Goal: Transaction & Acquisition: Register for event/course

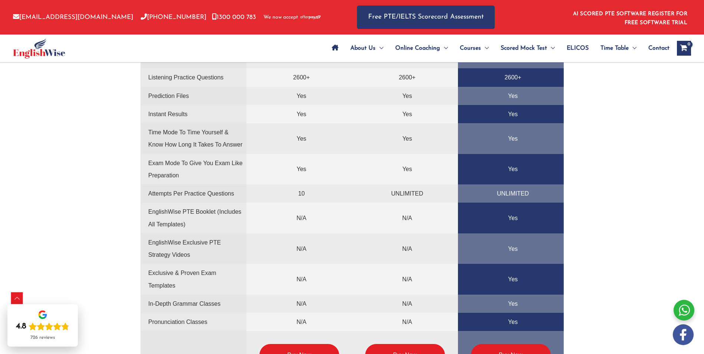
scroll to position [1930, 0]
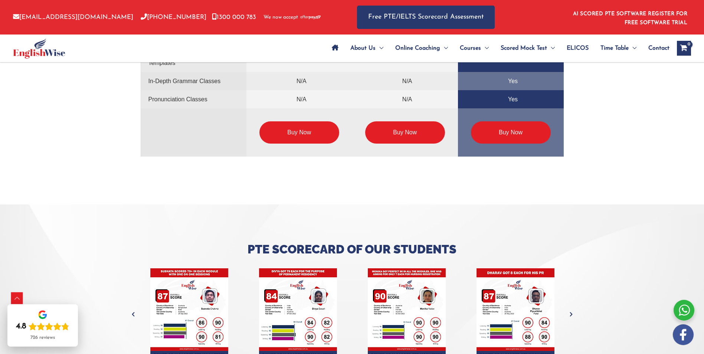
click at [290, 126] on link "Buy Now" at bounding box center [299, 132] width 80 height 22
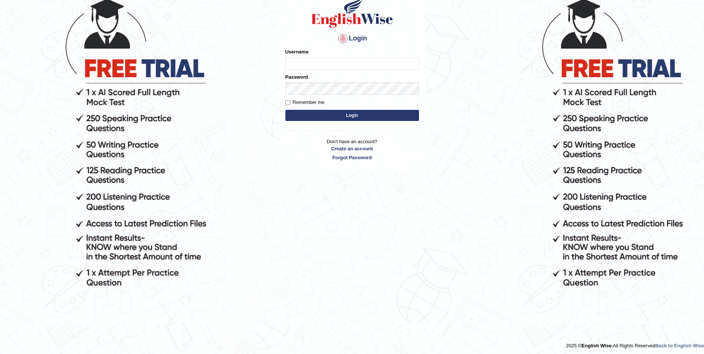
scroll to position [75, 0]
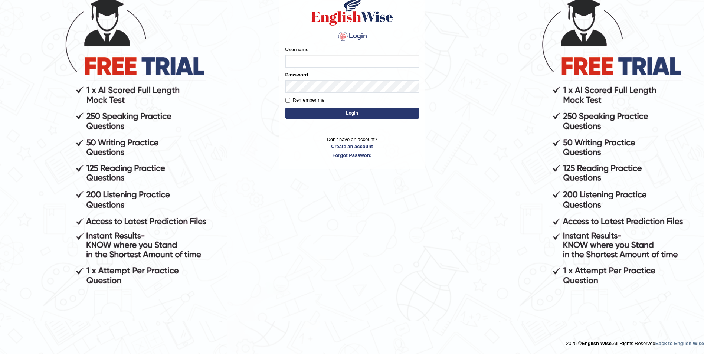
click at [327, 60] on input "Username" at bounding box center [352, 61] width 134 height 13
type input "sneh"
click at [352, 148] on link "Create an account" at bounding box center [352, 146] width 134 height 7
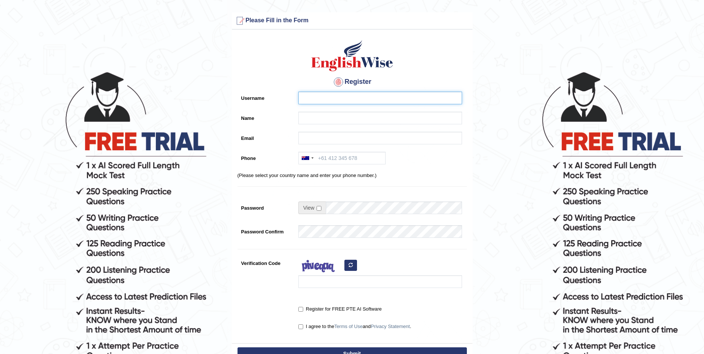
click at [359, 97] on input "Username" at bounding box center [380, 98] width 164 height 13
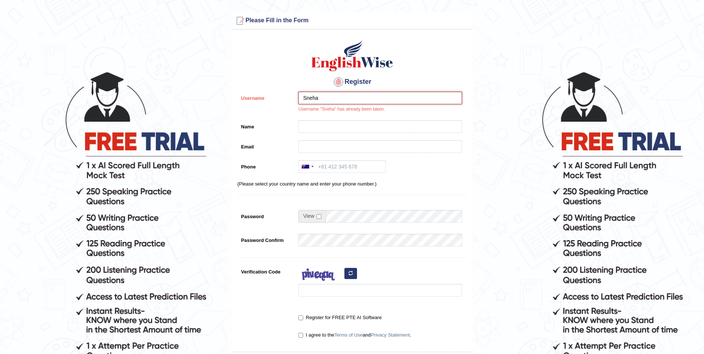
click at [338, 97] on input "Sneha" at bounding box center [380, 98] width 164 height 13
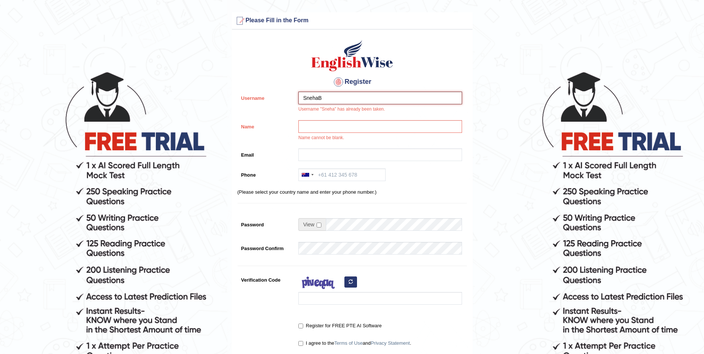
type input "SnehaB"
click at [336, 122] on input "Name" at bounding box center [380, 126] width 164 height 13
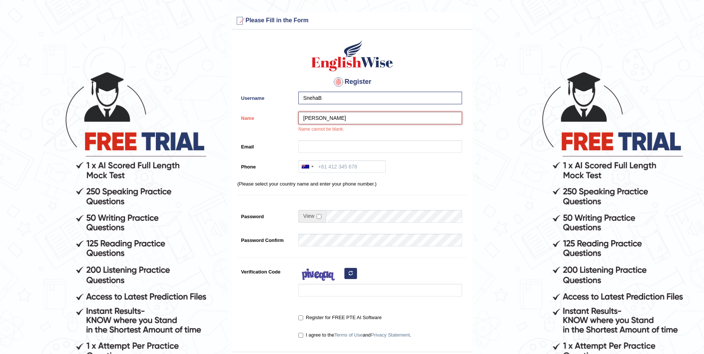
type input "[PERSON_NAME]"
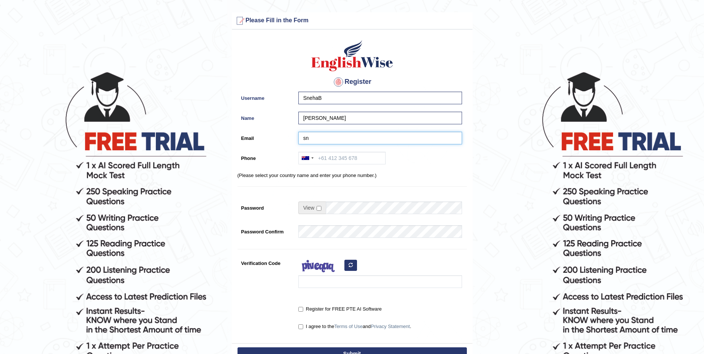
type input "[EMAIL_ADDRESS][DOMAIN_NAME]"
type input "[PHONE_NUMBER]"
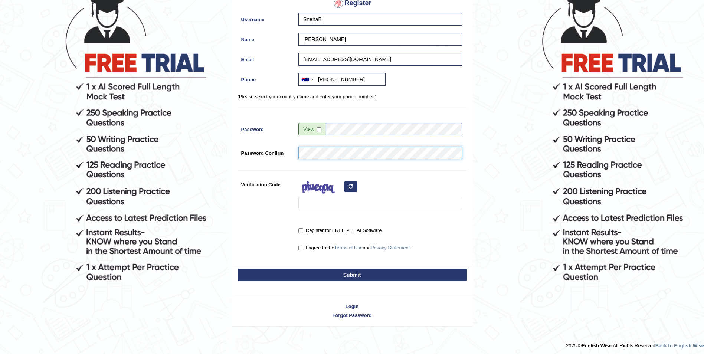
scroll to position [81, 0]
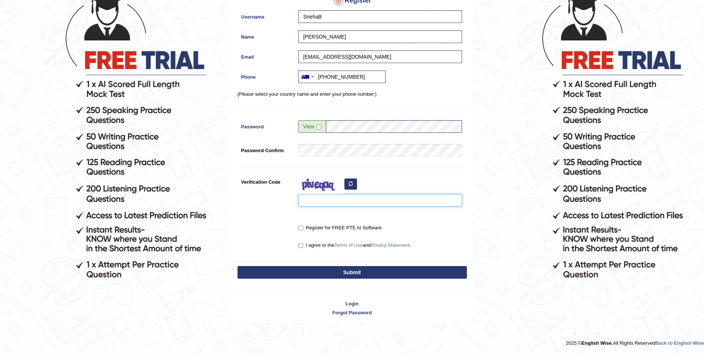
click at [324, 199] on input "Verification Code" at bounding box center [380, 200] width 164 height 13
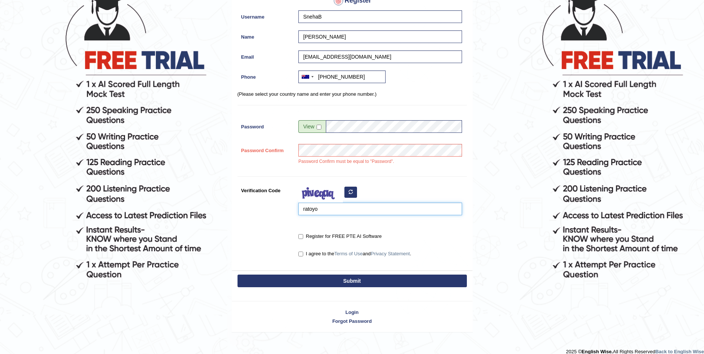
type input "ratoyo"
click at [301, 238] on input "Register for FREE PTE AI Software" at bounding box center [300, 236] width 5 height 5
checkbox input "true"
drag, startPoint x: 304, startPoint y: 253, endPoint x: 304, endPoint y: 269, distance: 16.0
click at [304, 254] on label "I agree to the Terms of Use and Privacy Statement ." at bounding box center [354, 253] width 113 height 7
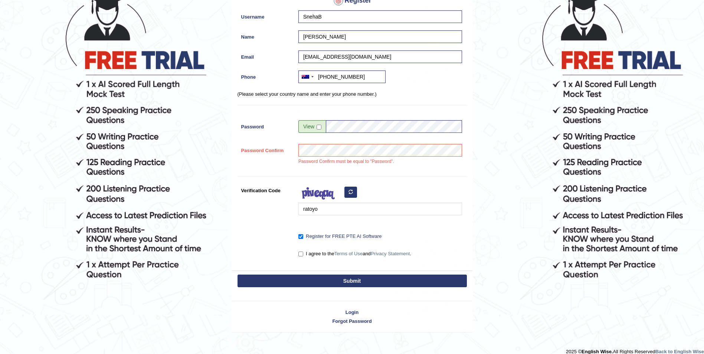
click at [303, 254] on input "I agree to the Terms of Use and Privacy Statement ." at bounding box center [300, 254] width 5 height 5
checkbox input "true"
click at [322, 284] on button "Submit" at bounding box center [352, 281] width 229 height 13
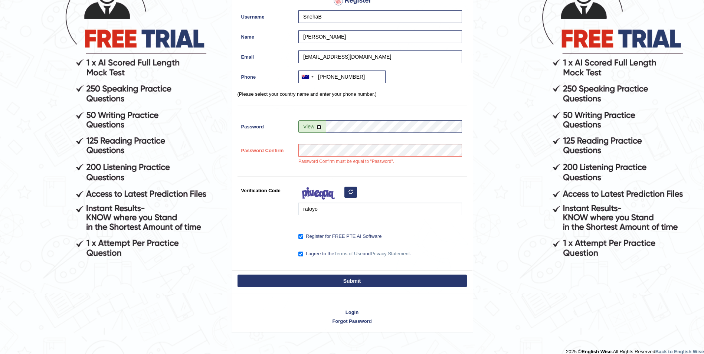
click at [319, 125] on input "checkbox" at bounding box center [319, 127] width 5 height 5
click at [319, 126] on input "checkbox" at bounding box center [319, 127] width 5 height 5
checkbox input "false"
click at [258, 151] on div "Password Confirm Password Confirm must be equal to "Password"." at bounding box center [352, 156] width 229 height 25
click at [327, 280] on button "Submit" at bounding box center [352, 281] width 229 height 13
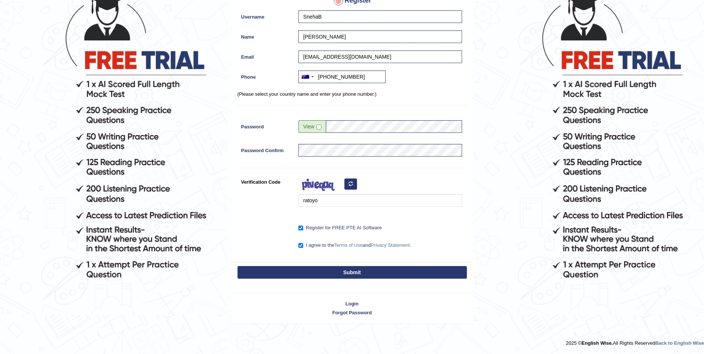
scroll to position [81, 0]
click at [359, 271] on button "Submit" at bounding box center [352, 272] width 229 height 13
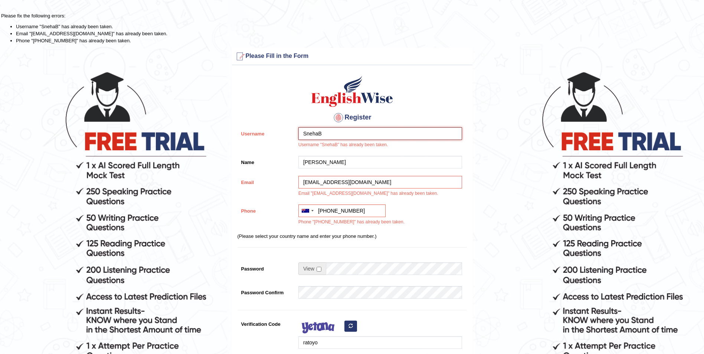
drag, startPoint x: 334, startPoint y: 134, endPoint x: 392, endPoint y: 153, distance: 61.0
click at [295, 131] on div "SnehaB Username "SnehaB" has already been taken." at bounding box center [378, 139] width 167 height 25
type input "S"
type input "[PERSON_NAME]"
click at [450, 258] on div at bounding box center [378, 257] width 167 height 4
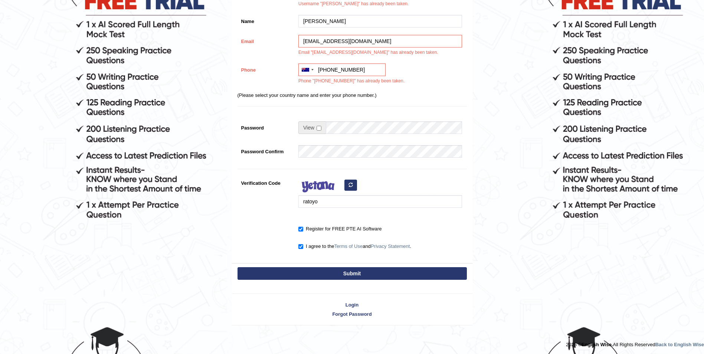
scroll to position [142, 0]
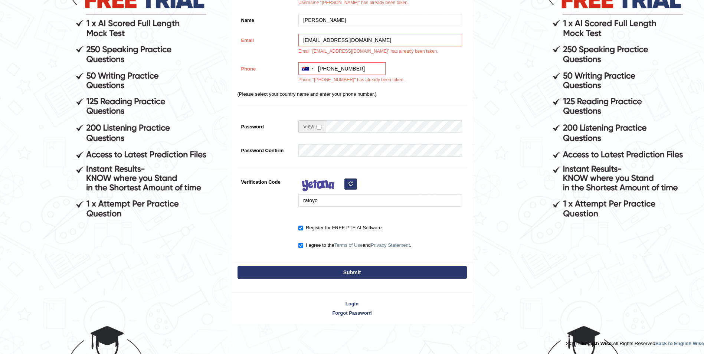
click at [334, 272] on button "Submit" at bounding box center [352, 272] width 229 height 13
type input "[PHONE_NUMBER]"
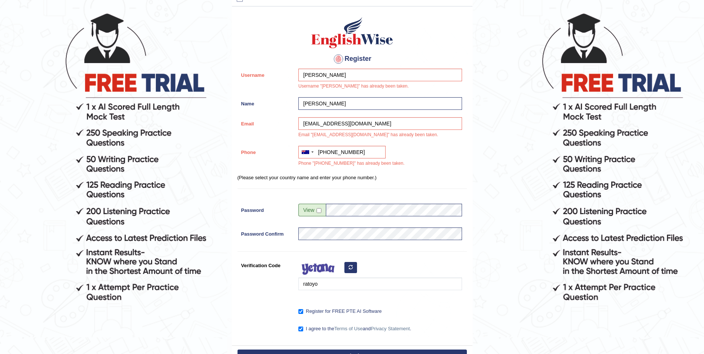
scroll to position [0, 0]
